Goal: Task Accomplishment & Management: Complete application form

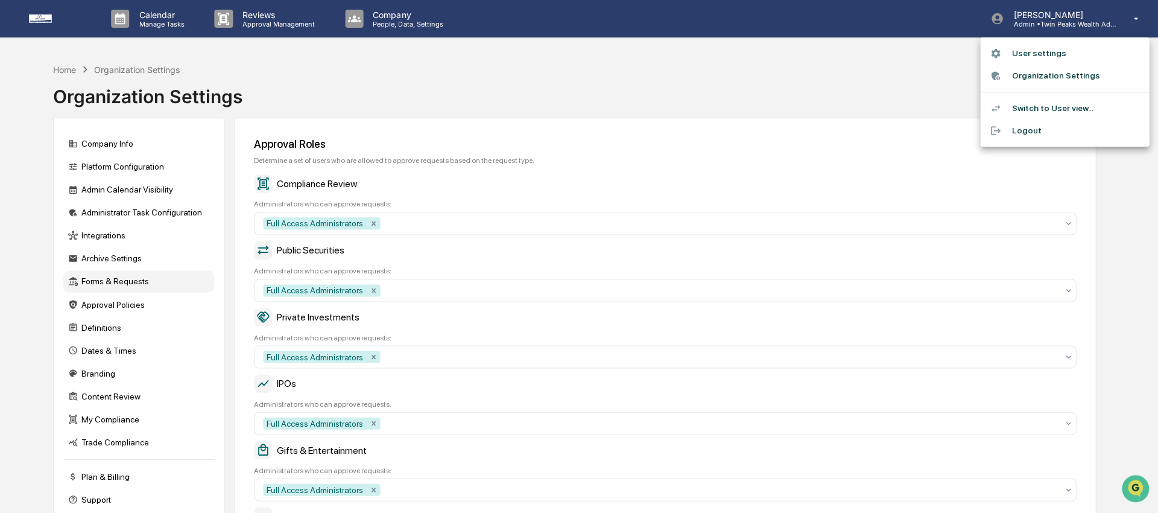
click at [831, 100] on div at bounding box center [579, 256] width 1158 height 513
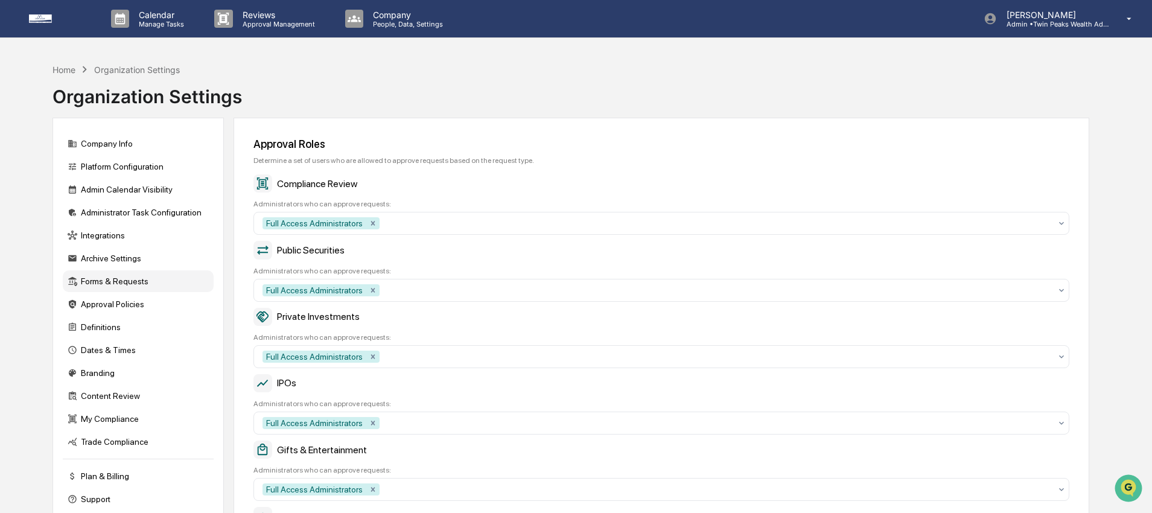
click at [652, 96] on div "Home Organization Settings Organization Settings" at bounding box center [570, 87] width 1036 height 60
click at [136, 396] on div "Content Review" at bounding box center [138, 396] width 151 height 22
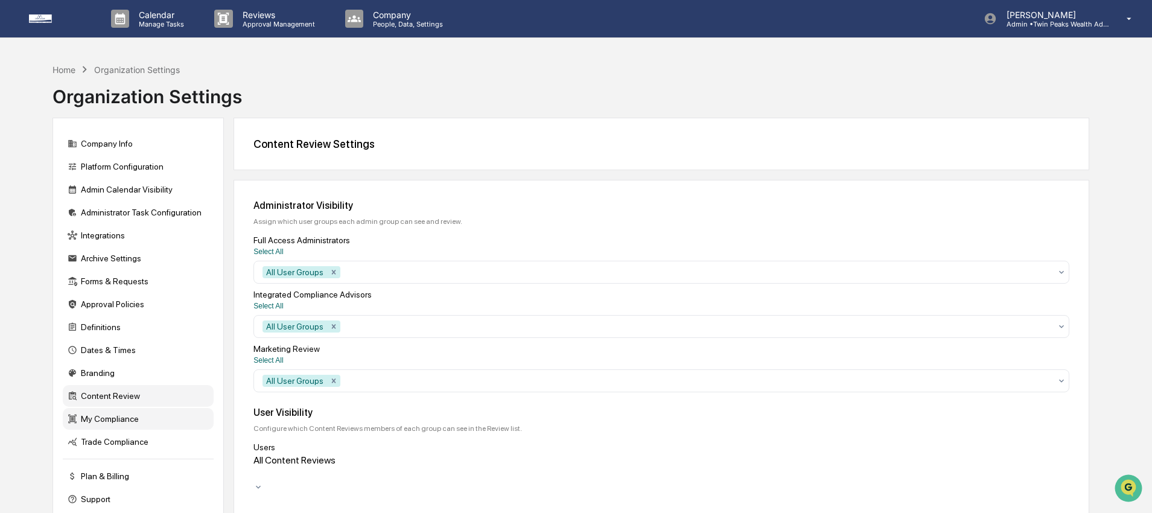
click at [108, 430] on div "My Compliance" at bounding box center [138, 419] width 151 height 22
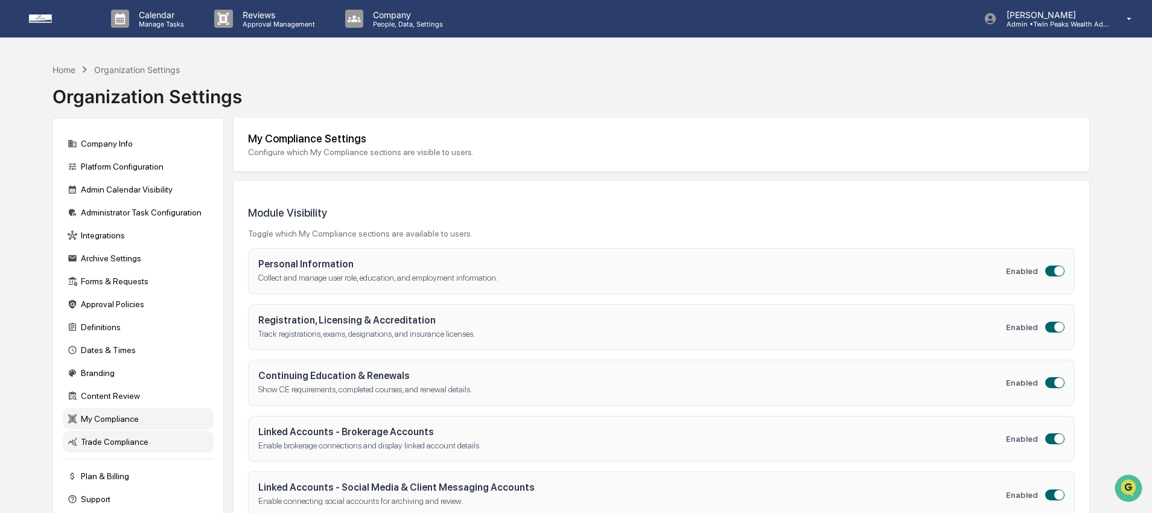
click at [106, 445] on div "Trade Compliance" at bounding box center [138, 442] width 151 height 22
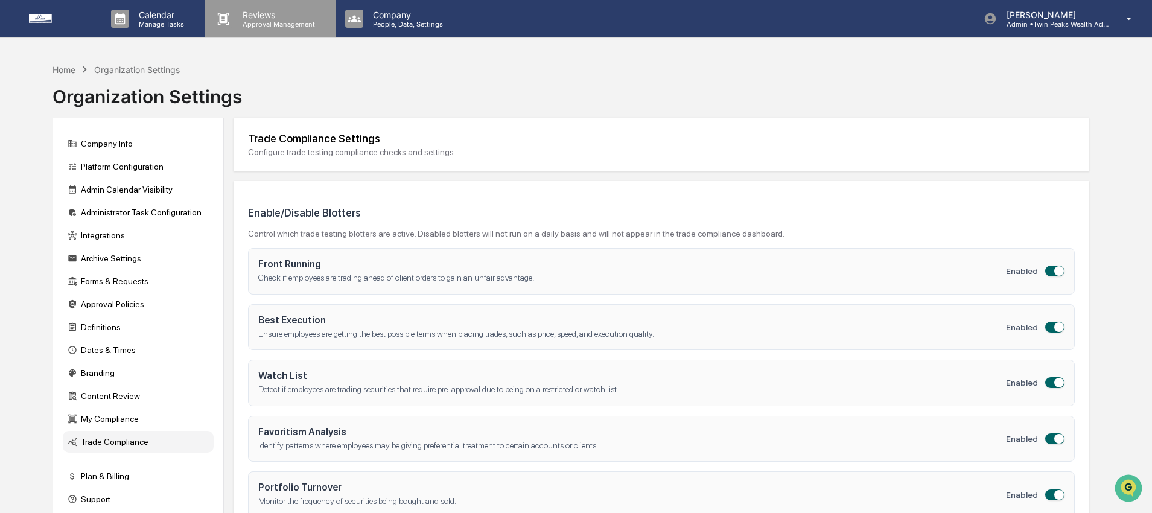
click at [281, 20] on p "Approval Management" at bounding box center [277, 24] width 88 height 8
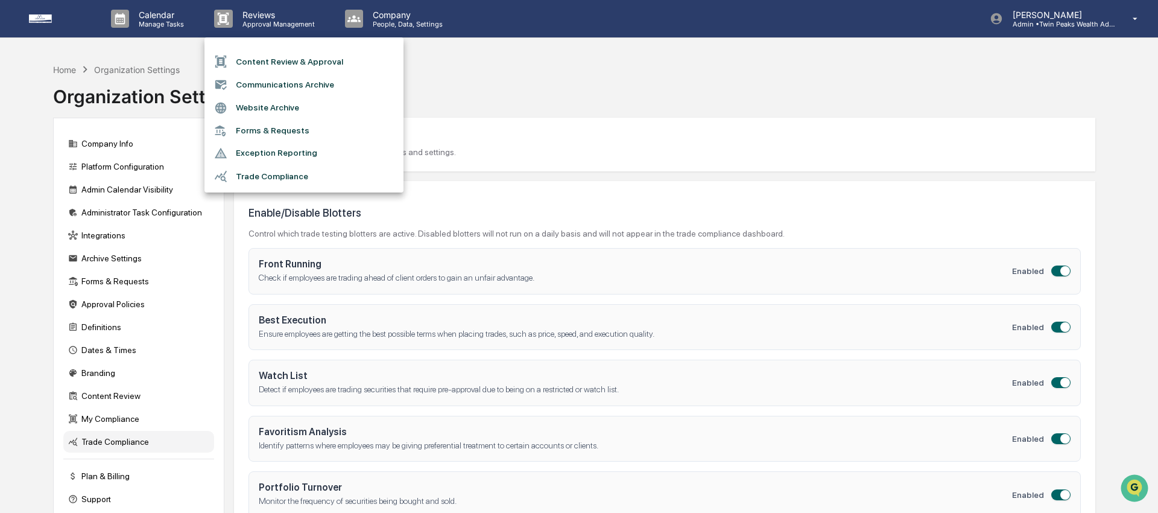
click at [283, 132] on li "Forms & Requests" at bounding box center [304, 130] width 199 height 22
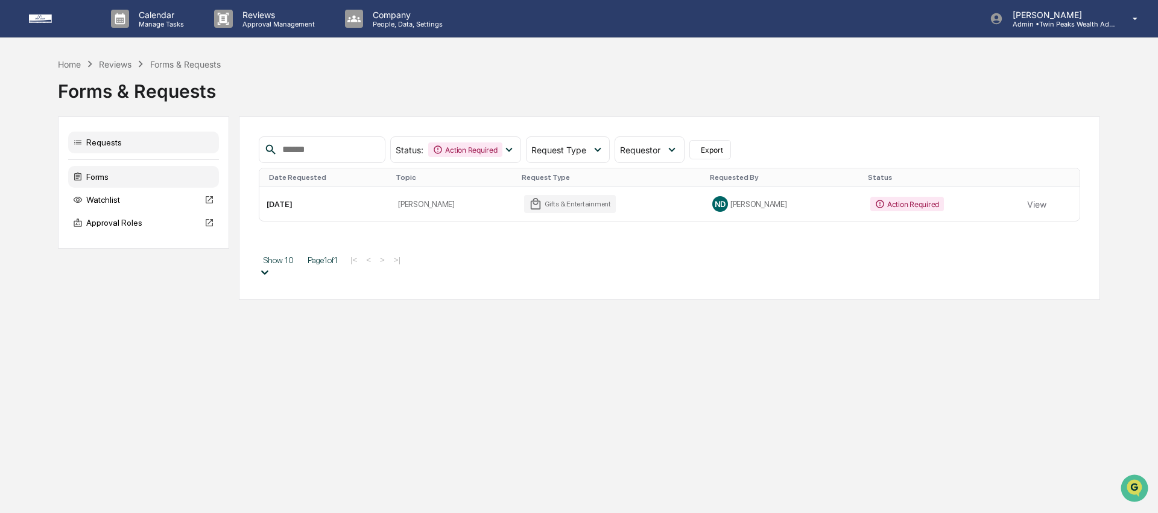
click at [115, 184] on div "Forms" at bounding box center [143, 177] width 151 height 22
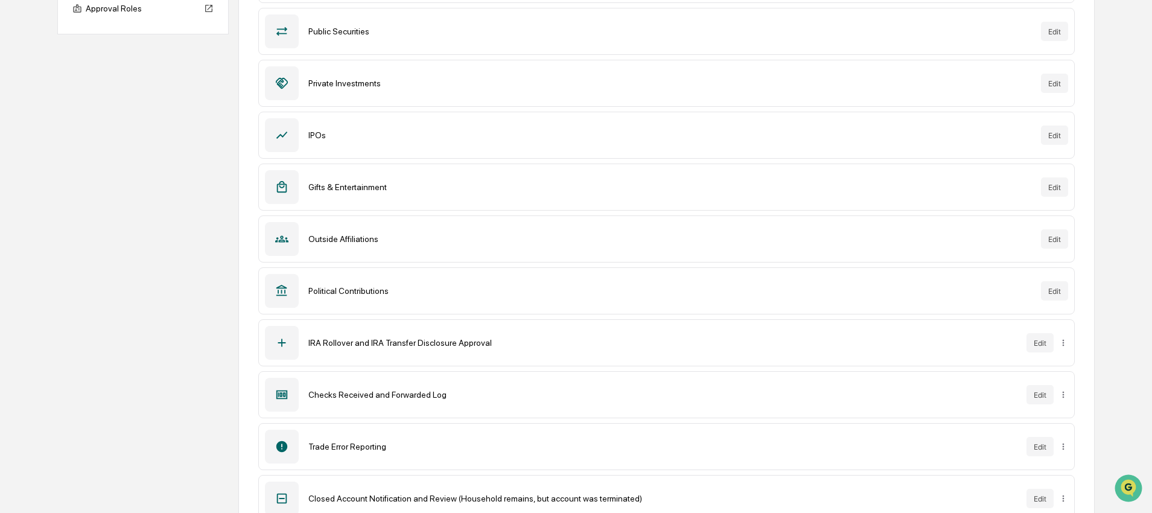
scroll to position [248, 0]
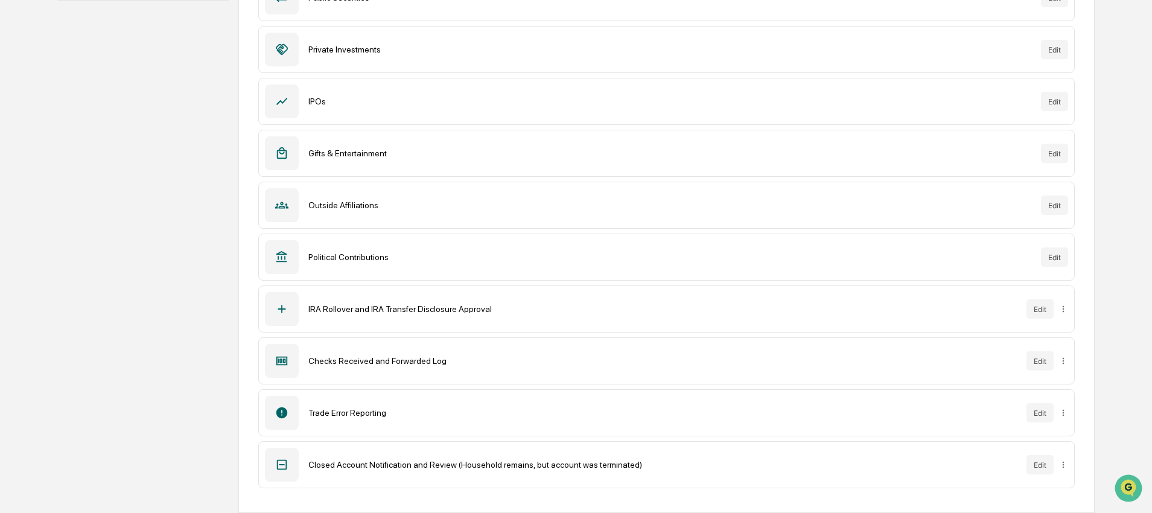
click at [596, 463] on div "Closed Account Notification and Review (Household remains, but account was term…" at bounding box center [662, 465] width 708 height 10
click at [1046, 472] on button "Edit" at bounding box center [1039, 464] width 27 height 19
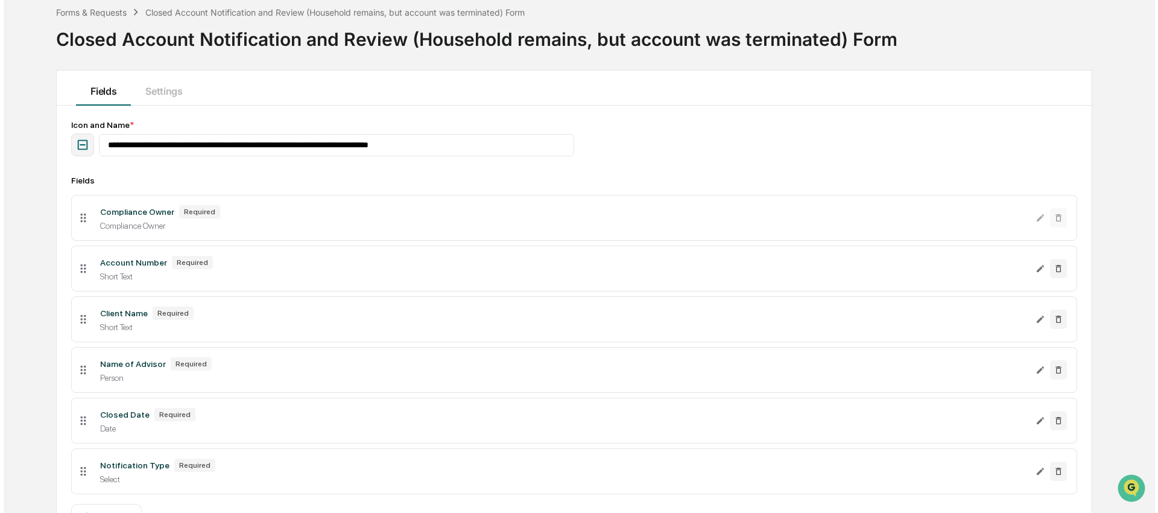
scroll to position [135, 0]
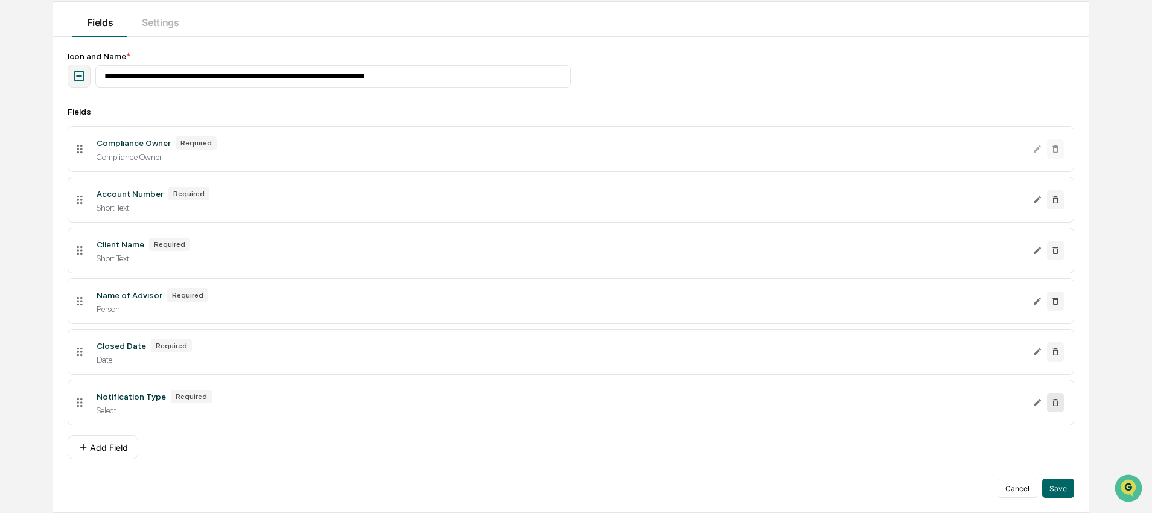
click at [1055, 404] on icon at bounding box center [1055, 403] width 10 height 10
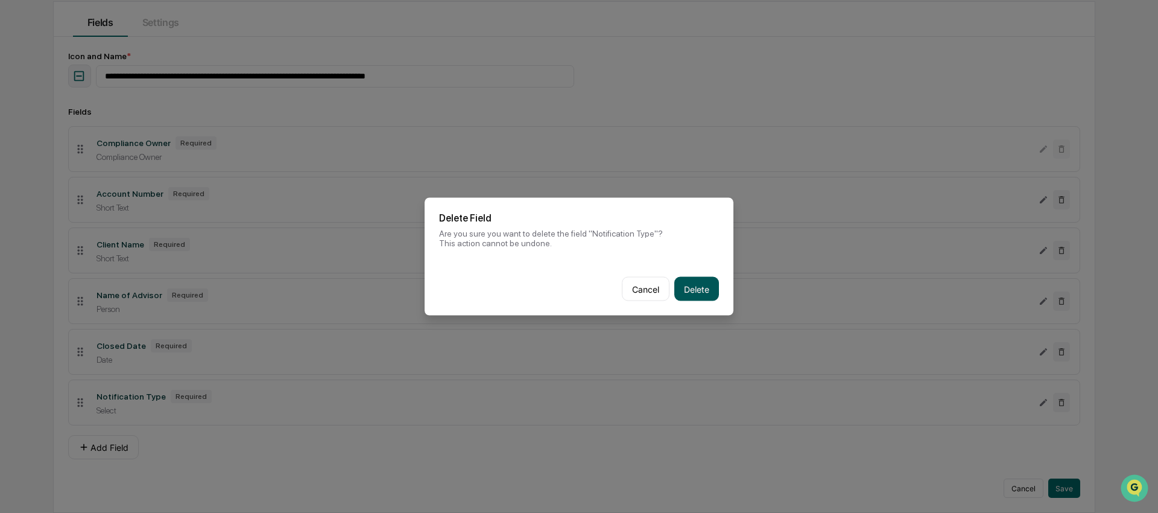
click at [690, 293] on button "Delete" at bounding box center [696, 289] width 45 height 24
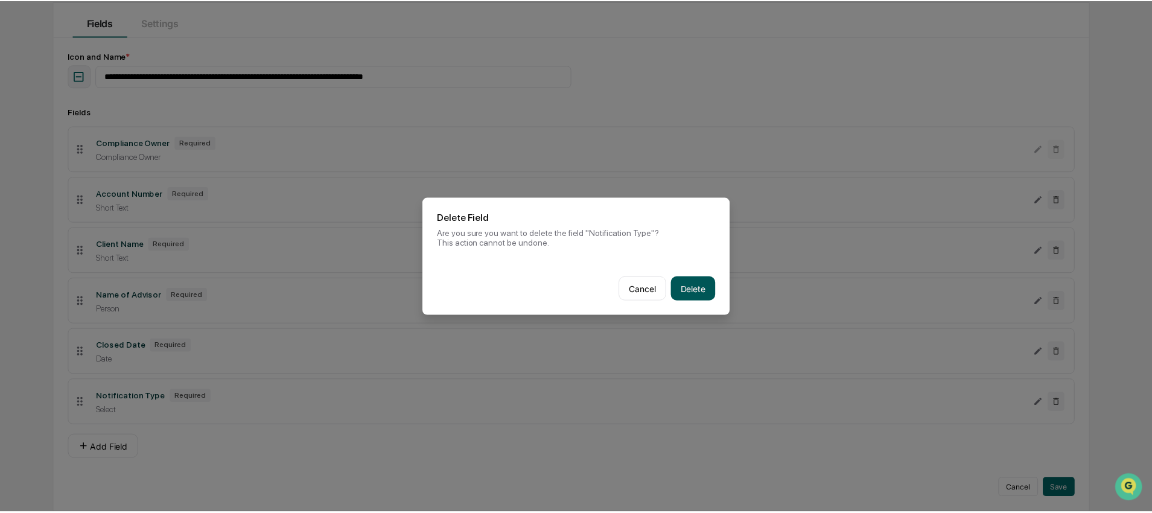
scroll to position [83, 0]
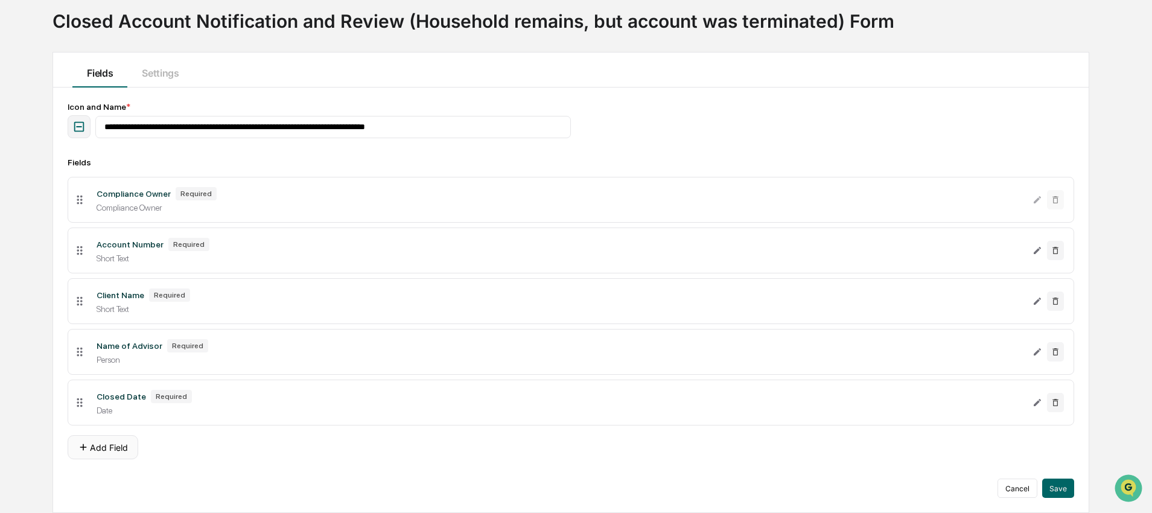
click at [88, 445] on icon at bounding box center [83, 447] width 11 height 11
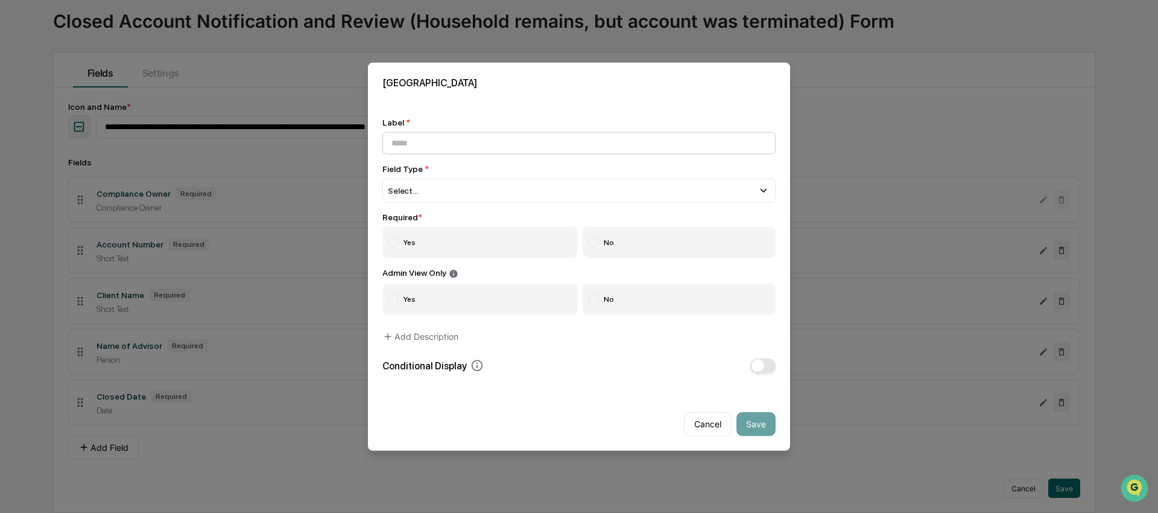
click at [522, 147] on input at bounding box center [578, 143] width 393 height 22
type input "**********"
click at [515, 209] on div "**********" at bounding box center [578, 246] width 393 height 256
click at [506, 185] on div "Select..." at bounding box center [578, 191] width 393 height 24
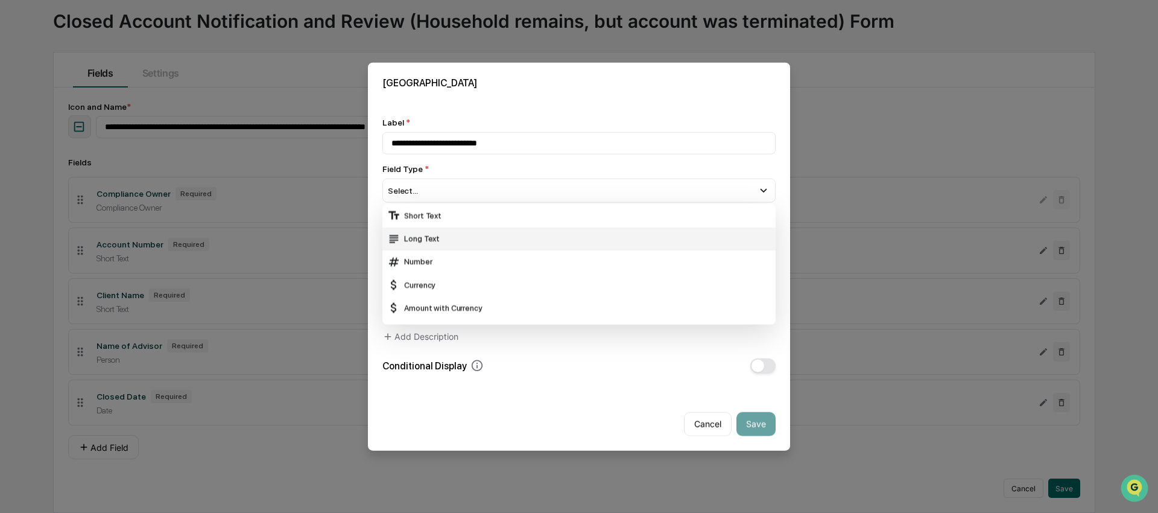
click at [460, 238] on div "Long Text" at bounding box center [579, 238] width 384 height 13
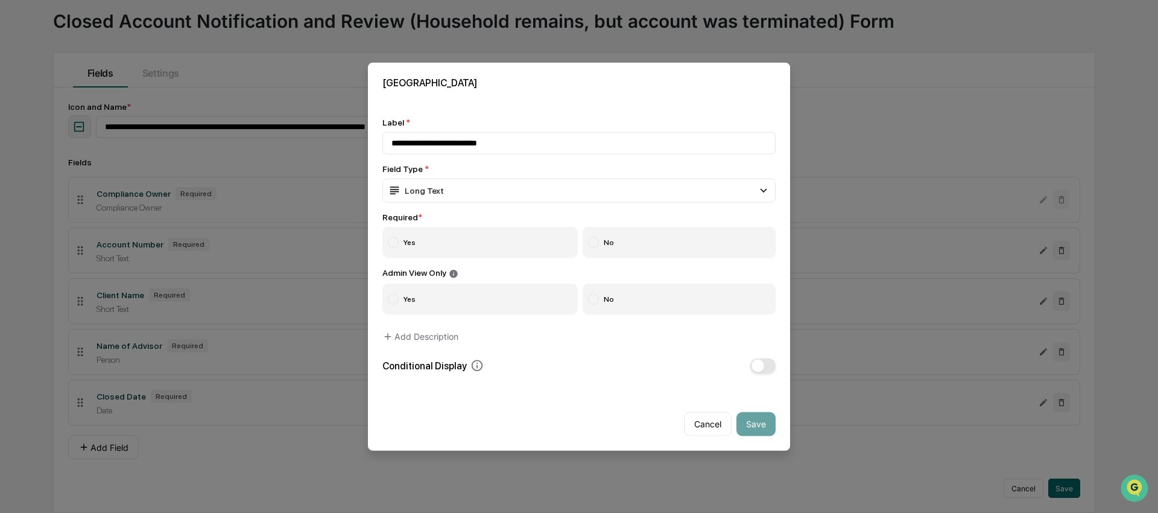
click at [390, 241] on div at bounding box center [393, 242] width 11 height 11
click at [593, 302] on div at bounding box center [593, 298] width 11 height 11
click at [760, 428] on button "Save" at bounding box center [756, 423] width 39 height 24
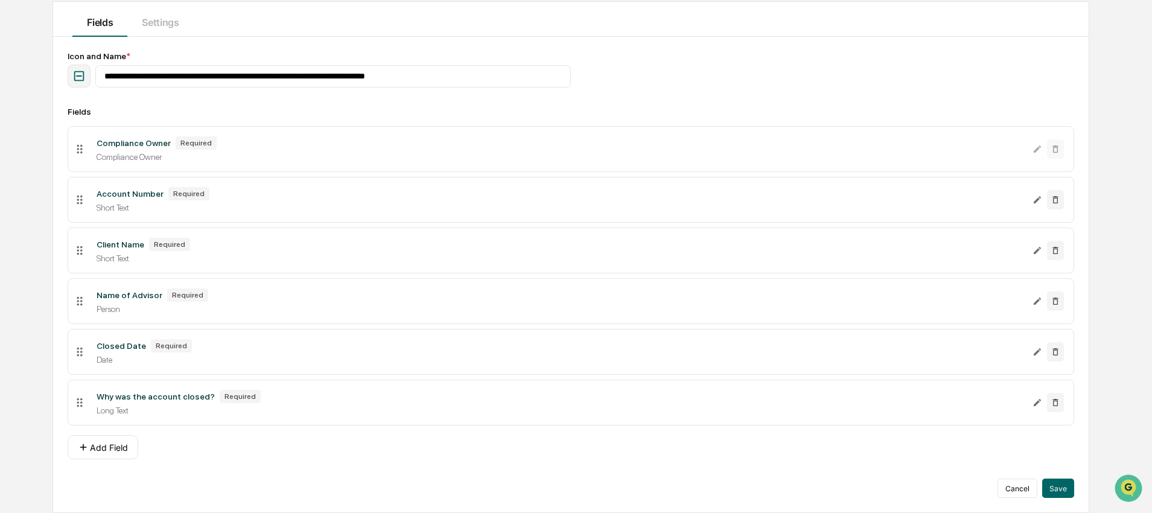
scroll to position [135, 0]
click at [1056, 489] on button "Save" at bounding box center [1058, 487] width 32 height 19
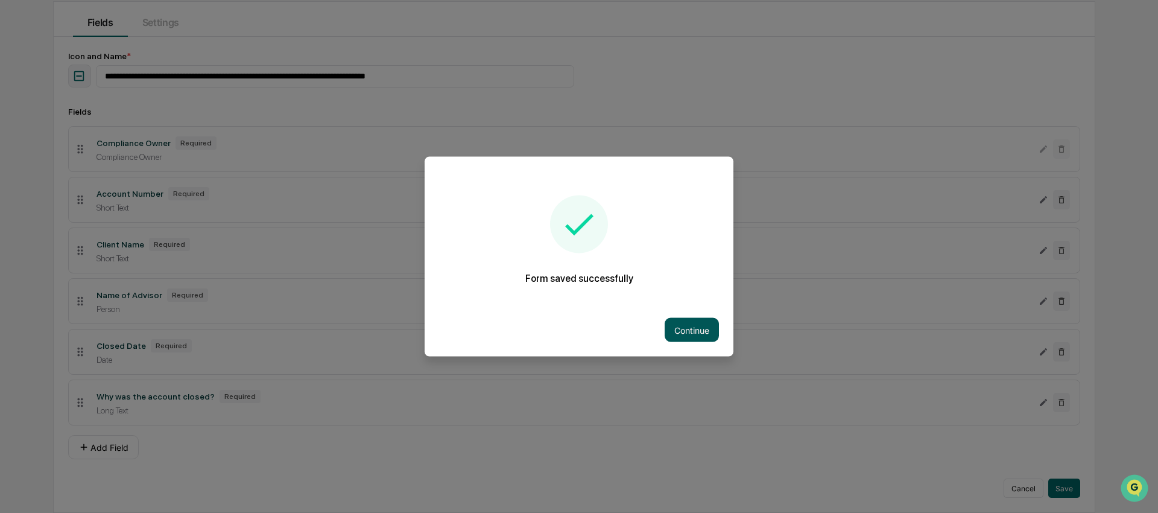
click at [680, 333] on button "Continue" at bounding box center [692, 330] width 54 height 24
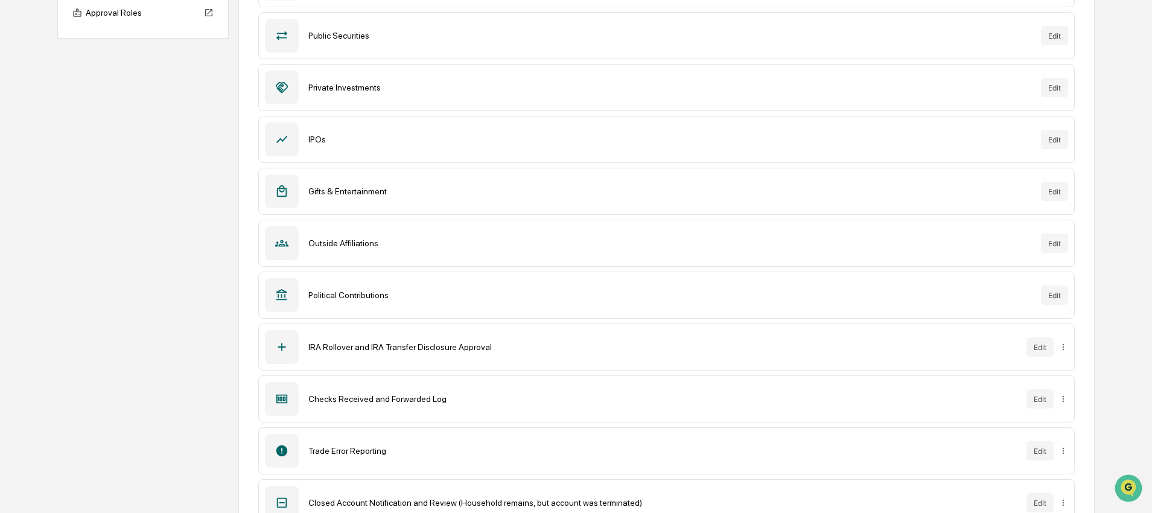
scroll to position [248, 0]
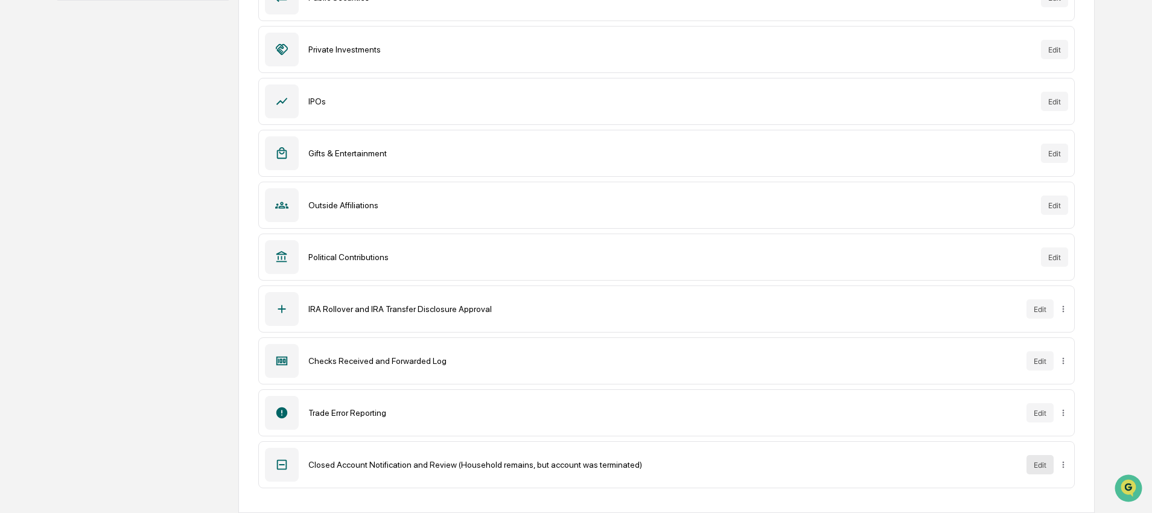
click at [1043, 463] on button "Edit" at bounding box center [1039, 464] width 27 height 19
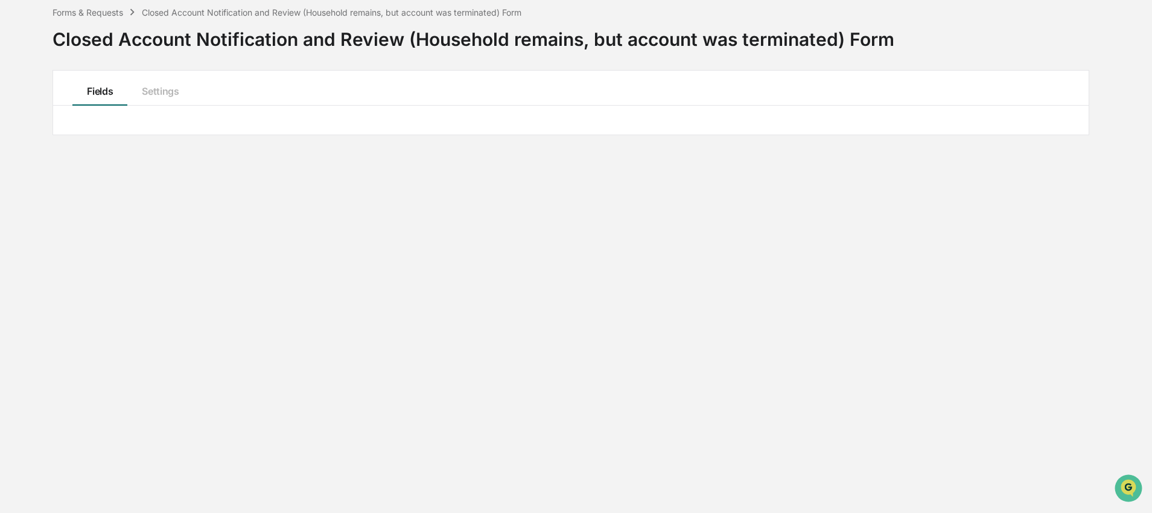
scroll to position [135, 0]
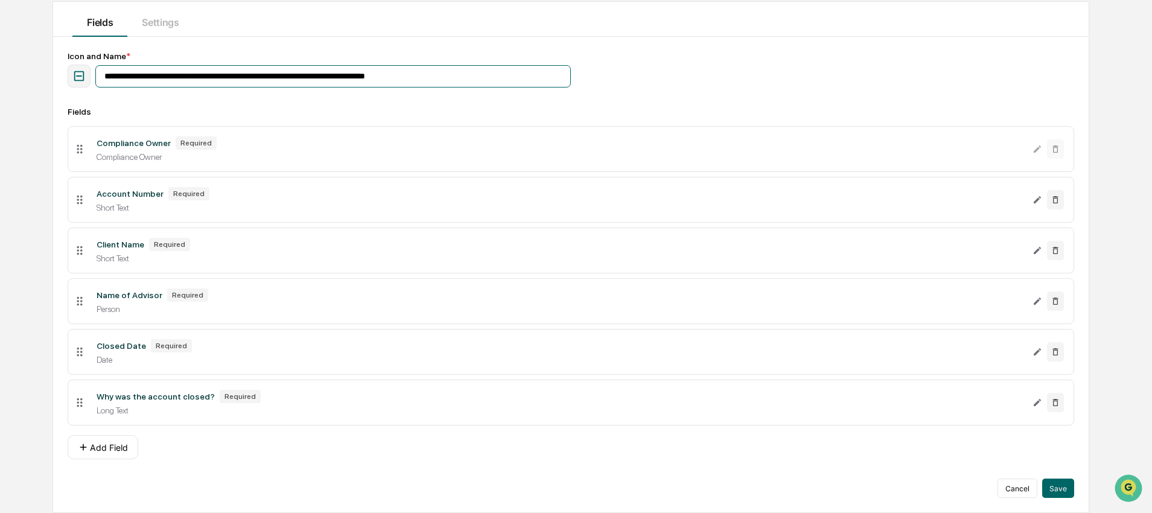
click at [280, 65] on input "**********" at bounding box center [332, 76] width 475 height 22
drag, startPoint x: 260, startPoint y: 67, endPoint x: 331, endPoint y: 73, distance: 71.4
click at [331, 73] on input "**********" at bounding box center [332, 76] width 475 height 22
click at [331, 68] on input "**********" at bounding box center [332, 76] width 475 height 22
drag, startPoint x: 331, startPoint y: 67, endPoint x: 267, endPoint y: 68, distance: 63.3
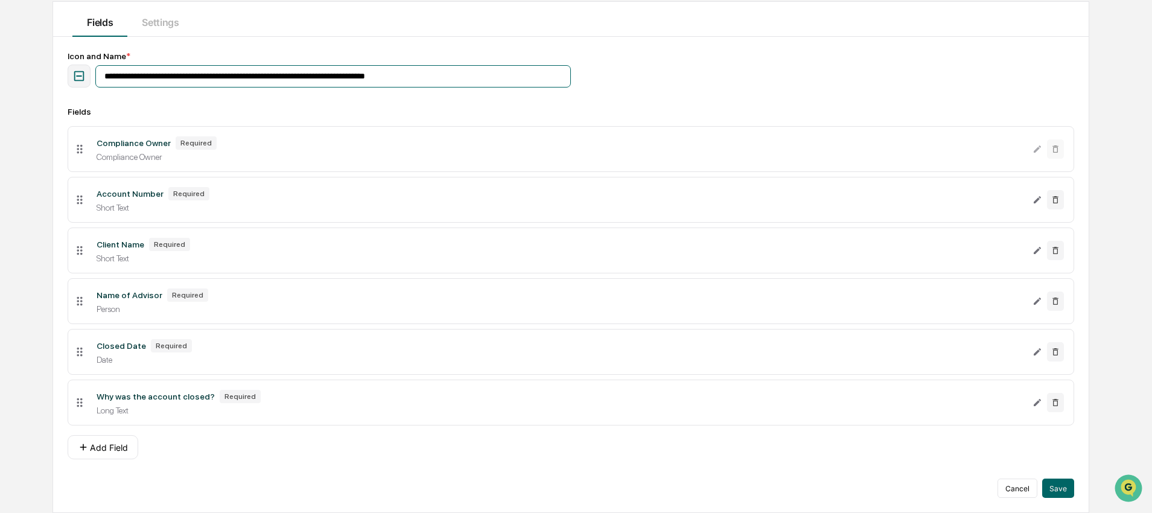
click at [267, 68] on input "**********" at bounding box center [332, 76] width 475 height 22
click at [395, 67] on input "**********" at bounding box center [332, 76] width 475 height 22
type input "**********"
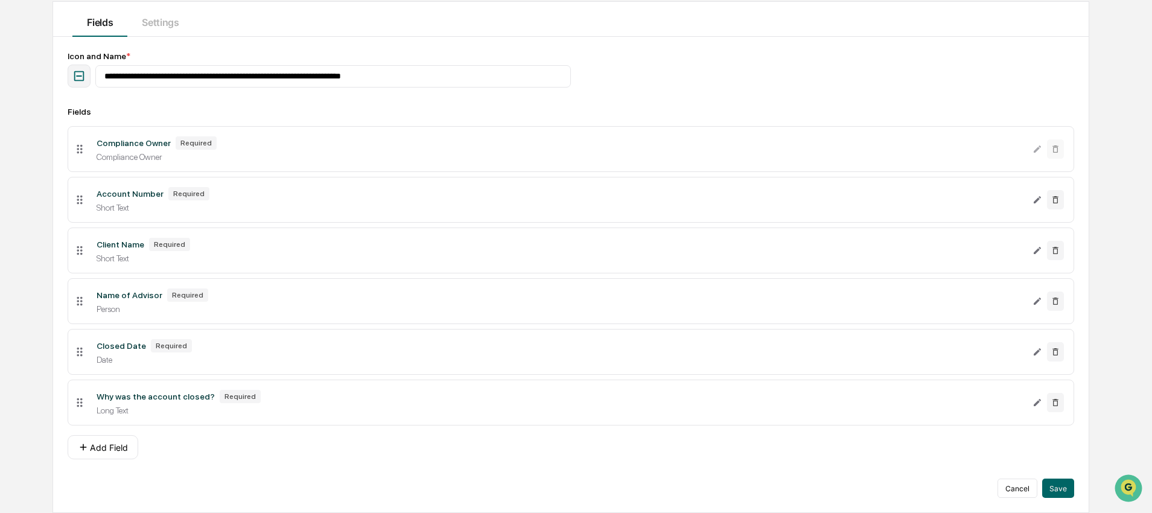
click at [720, 51] on div "Icon and Name *" at bounding box center [571, 56] width 1006 height 10
click at [1048, 485] on button "Save" at bounding box center [1058, 487] width 32 height 19
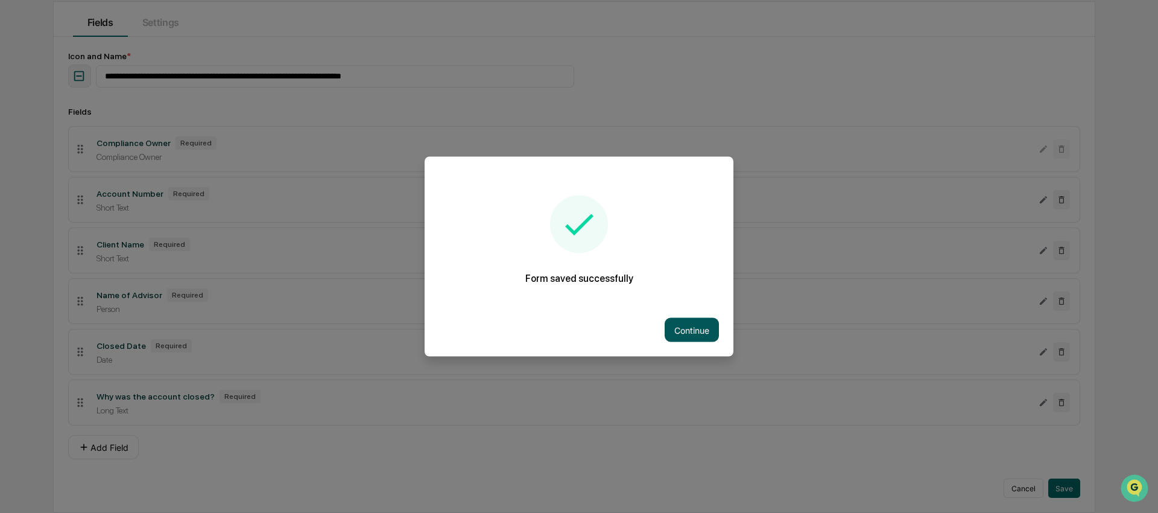
click at [674, 335] on button "Continue" at bounding box center [692, 330] width 54 height 24
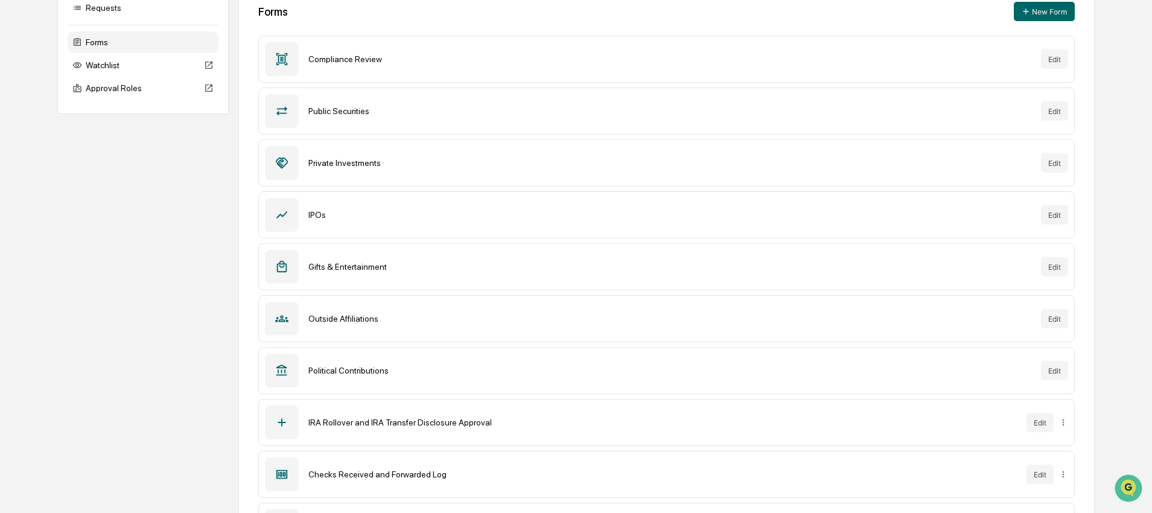
click at [114, 347] on div "Requests Forms Watchlist Approval Roles Forms New Form Compliance Review Edit P…" at bounding box center [575, 304] width 1036 height 644
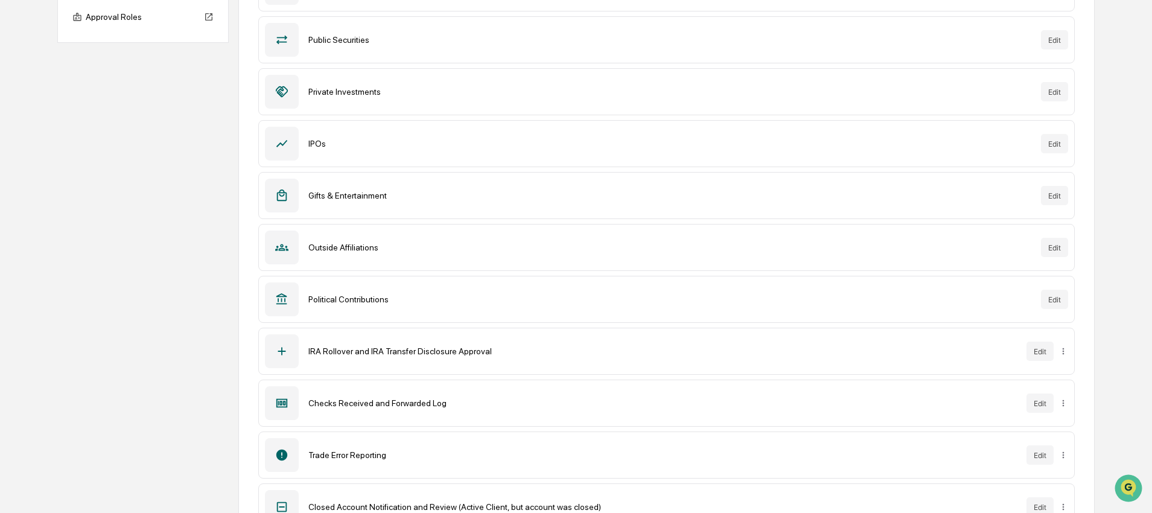
scroll to position [248, 0]
